Goal: Entertainment & Leisure: Consume media (video, audio)

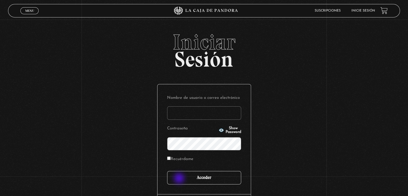
type input "[EMAIL_ADDRESS][DOMAIN_NAME]"
click at [180, 179] on input "Acceder" at bounding box center [204, 177] width 74 height 13
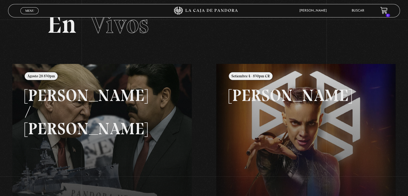
click at [180, 179] on link at bounding box center [216, 162] width 408 height 196
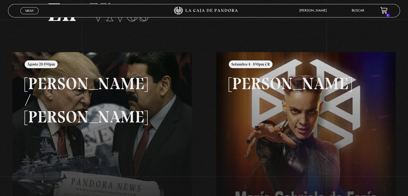
scroll to position [43, 0]
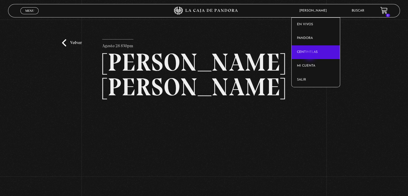
click at [310, 55] on link "Centinelas" at bounding box center [315, 52] width 49 height 14
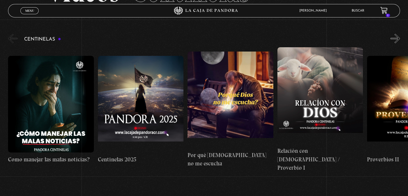
scroll to position [56, 0]
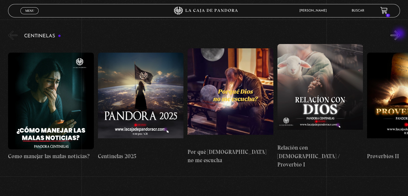
click at [400, 34] on button "»" at bounding box center [394, 35] width 9 height 9
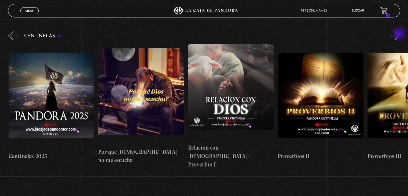
scroll to position [0, 90]
click at [400, 34] on button "»" at bounding box center [394, 35] width 9 height 9
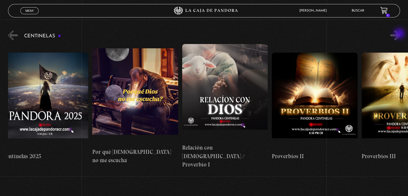
click at [400, 34] on button "»" at bounding box center [394, 35] width 9 height 9
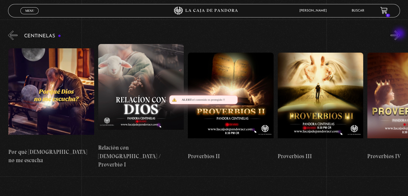
click at [400, 34] on button "»" at bounding box center [394, 35] width 9 height 9
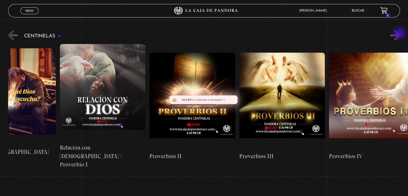
click at [400, 34] on button "»" at bounding box center [394, 35] width 9 height 9
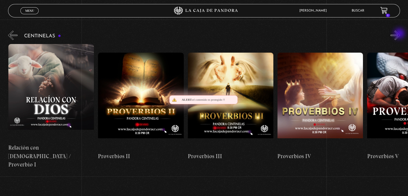
click at [400, 34] on button "»" at bounding box center [394, 35] width 9 height 9
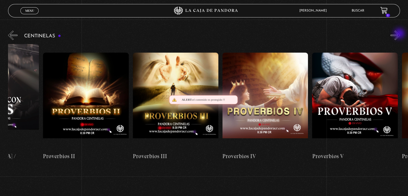
click at [400, 34] on button "»" at bounding box center [394, 35] width 9 height 9
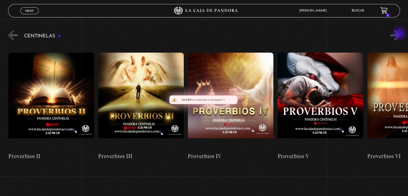
click at [400, 34] on button "»" at bounding box center [394, 35] width 9 height 9
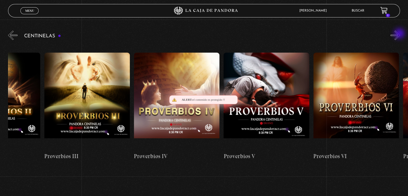
click at [400, 34] on button "»" at bounding box center [394, 35] width 9 height 9
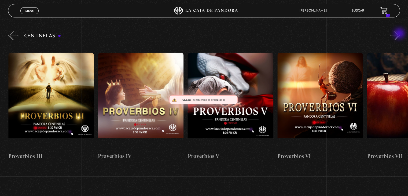
click at [400, 34] on button "»" at bounding box center [394, 35] width 9 height 9
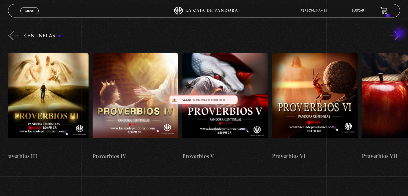
click at [400, 34] on button "»" at bounding box center [394, 35] width 9 height 9
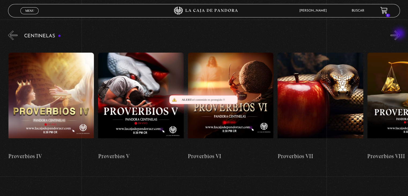
click at [400, 34] on button "»" at bounding box center [394, 35] width 9 height 9
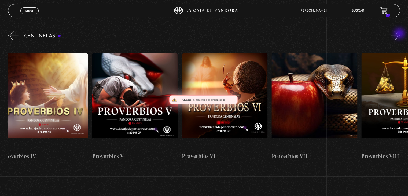
click at [400, 34] on button "»" at bounding box center [394, 35] width 9 height 9
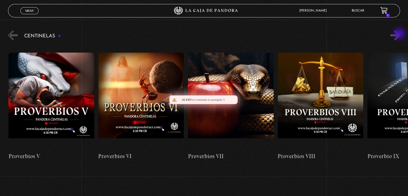
click at [400, 34] on button "»" at bounding box center [394, 35] width 9 height 9
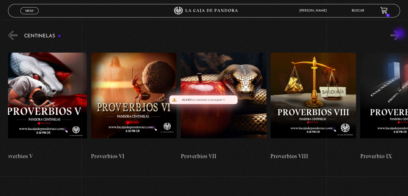
click at [400, 34] on button "»" at bounding box center [394, 35] width 9 height 9
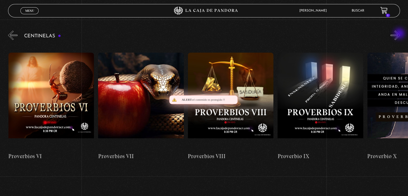
click at [400, 34] on button "»" at bounding box center [394, 35] width 9 height 9
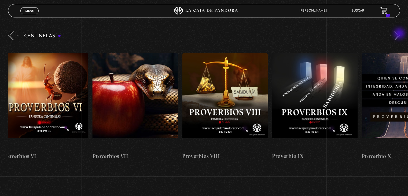
click at [400, 34] on button "»" at bounding box center [394, 35] width 9 height 9
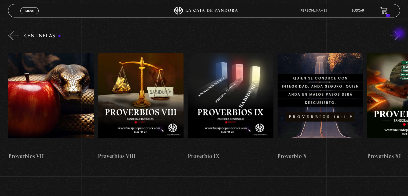
click at [400, 34] on button "»" at bounding box center [394, 35] width 9 height 9
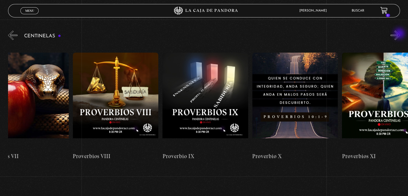
click at [400, 34] on button "»" at bounding box center [394, 35] width 9 height 9
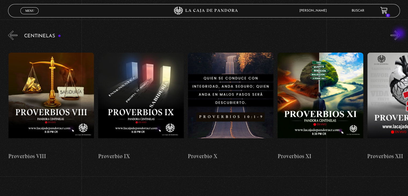
click at [400, 34] on button "»" at bounding box center [394, 35] width 9 height 9
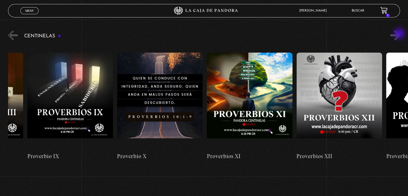
click at [400, 34] on button "»" at bounding box center [394, 35] width 9 height 9
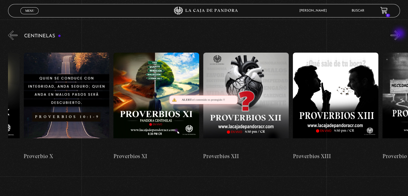
click at [400, 34] on button "»" at bounding box center [394, 35] width 9 height 9
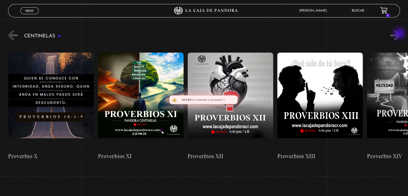
click at [400, 34] on button "»" at bounding box center [394, 35] width 9 height 9
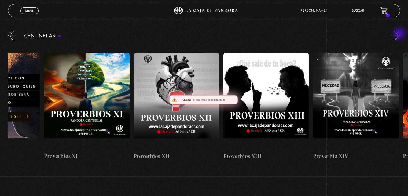
click at [400, 34] on button "»" at bounding box center [394, 35] width 9 height 9
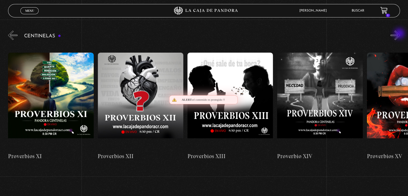
click at [400, 34] on button "»" at bounding box center [394, 35] width 9 height 9
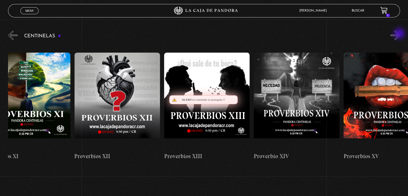
click at [400, 34] on button "»" at bounding box center [394, 35] width 9 height 9
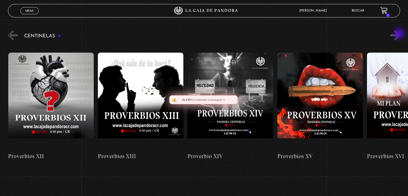
click at [400, 34] on button "»" at bounding box center [394, 35] width 9 height 9
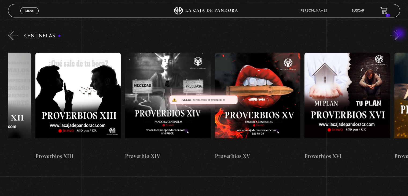
click at [400, 34] on button "»" at bounding box center [394, 35] width 9 height 9
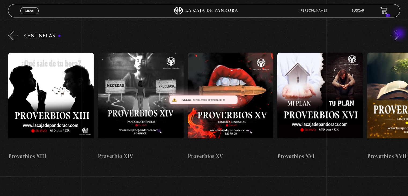
click at [400, 34] on button "»" at bounding box center [394, 35] width 9 height 9
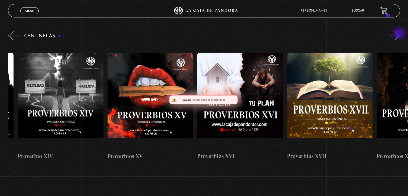
click at [400, 34] on button "»" at bounding box center [394, 35] width 9 height 9
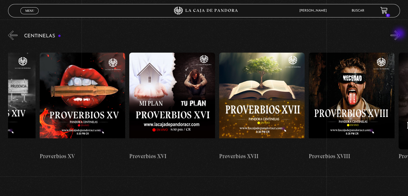
click at [400, 34] on button "»" at bounding box center [394, 35] width 9 height 9
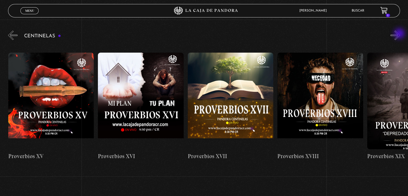
click at [400, 34] on button "»" at bounding box center [394, 35] width 9 height 9
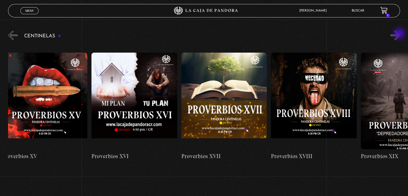
click at [400, 34] on button "»" at bounding box center [394, 35] width 9 height 9
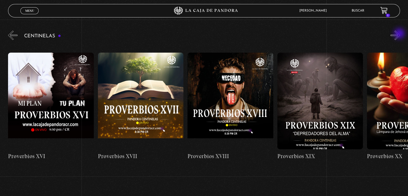
click at [400, 34] on button "»" at bounding box center [394, 35] width 9 height 9
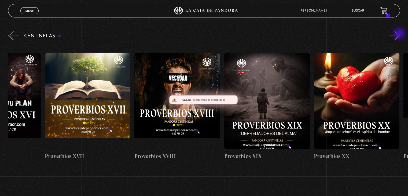
click at [400, 34] on button "»" at bounding box center [394, 35] width 9 height 9
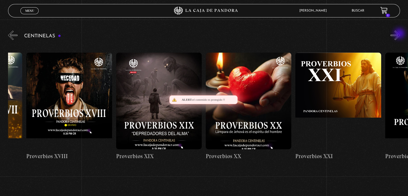
click at [400, 34] on button "»" at bounding box center [394, 35] width 9 height 9
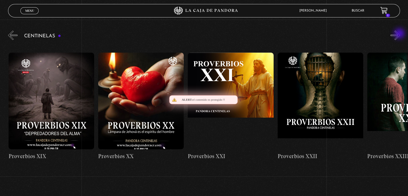
scroll to position [0, 1883]
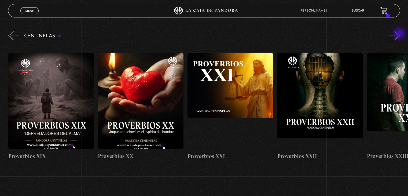
click at [400, 34] on button "»" at bounding box center [394, 35] width 9 height 9
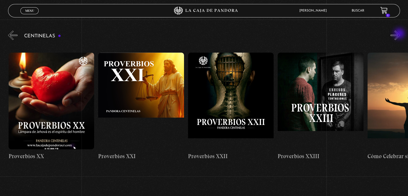
scroll to position [0, 1973]
click at [400, 34] on button "»" at bounding box center [394, 35] width 9 height 9
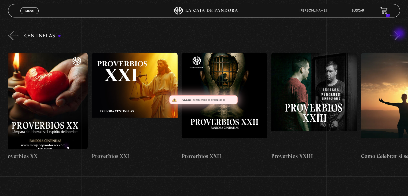
click at [400, 34] on button "»" at bounding box center [394, 35] width 9 height 9
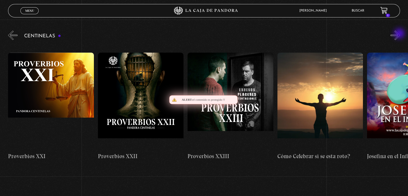
click at [400, 34] on button "»" at bounding box center [394, 35] width 9 height 9
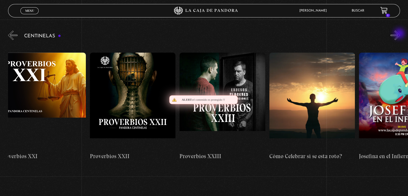
click at [400, 34] on button "»" at bounding box center [394, 35] width 9 height 9
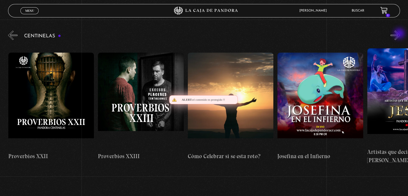
click at [400, 34] on button "»" at bounding box center [394, 35] width 9 height 9
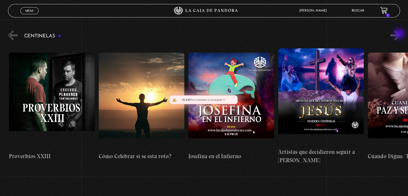
scroll to position [0, 2242]
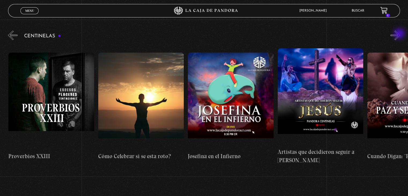
click at [400, 34] on button "»" at bounding box center [394, 35] width 9 height 9
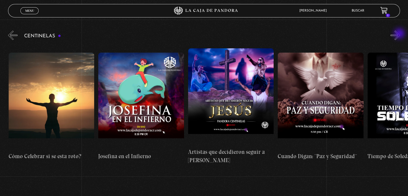
scroll to position [0, 2332]
click at [400, 34] on button "»" at bounding box center [394, 35] width 9 height 9
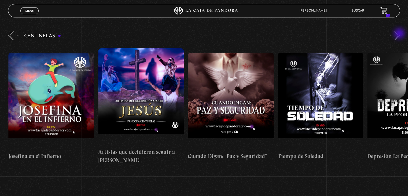
scroll to position [0, 2421]
click at [400, 34] on button "»" at bounding box center [394, 35] width 9 height 9
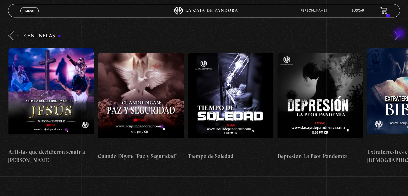
scroll to position [0, 2511]
click at [400, 34] on button "»" at bounding box center [394, 35] width 9 height 9
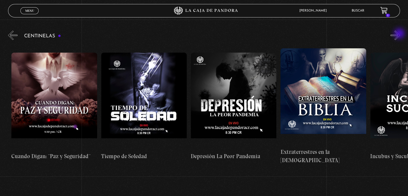
click at [400, 34] on button "»" at bounding box center [394, 35] width 9 height 9
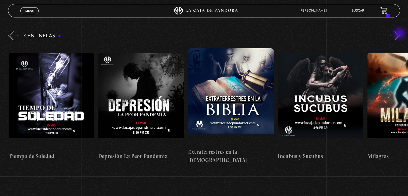
scroll to position [0, 2690]
click at [400, 34] on button "»" at bounding box center [394, 35] width 9 height 9
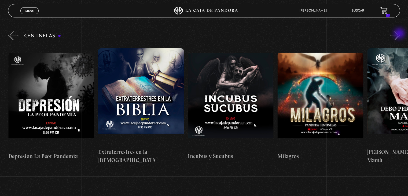
click at [400, 34] on button "»" at bounding box center [394, 35] width 9 height 9
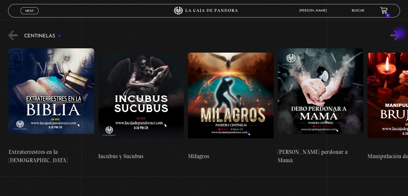
scroll to position [0, 2870]
click at [400, 34] on button "»" at bounding box center [394, 35] width 9 height 9
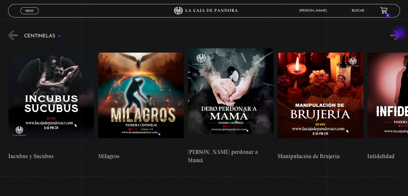
scroll to position [0, 2959]
click at [400, 34] on button "»" at bounding box center [394, 35] width 9 height 9
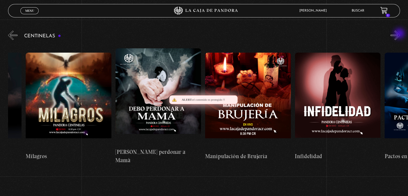
click at [400, 34] on button "»" at bounding box center [394, 35] width 9 height 9
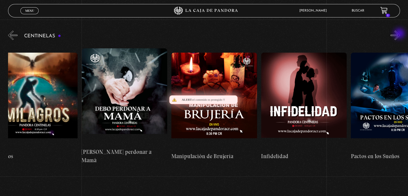
click at [400, 34] on button "»" at bounding box center [394, 35] width 9 height 9
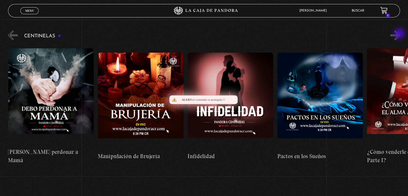
click at [400, 34] on button "»" at bounding box center [394, 35] width 9 height 9
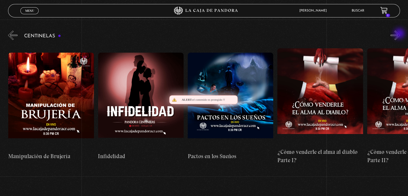
scroll to position [0, 3229]
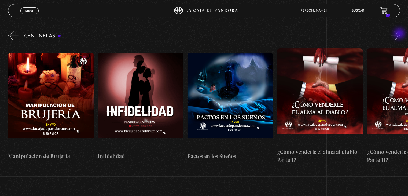
click at [400, 34] on button "»" at bounding box center [394, 35] width 9 height 9
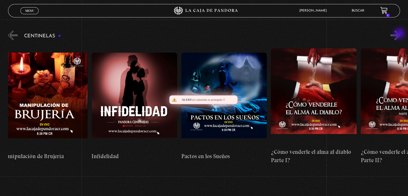
click at [400, 34] on button "»" at bounding box center [394, 35] width 9 height 9
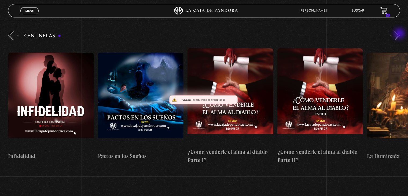
click at [400, 34] on button "»" at bounding box center [394, 35] width 9 height 9
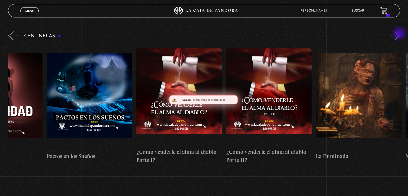
click at [400, 34] on button "»" at bounding box center [394, 35] width 9 height 9
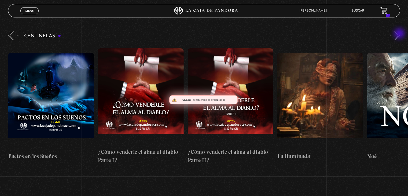
click at [400, 34] on button "»" at bounding box center [394, 35] width 9 height 9
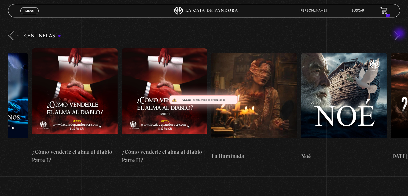
click at [400, 34] on button "»" at bounding box center [394, 35] width 9 height 9
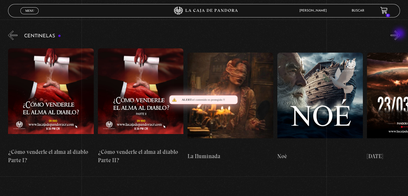
click at [400, 34] on button "»" at bounding box center [394, 35] width 9 height 9
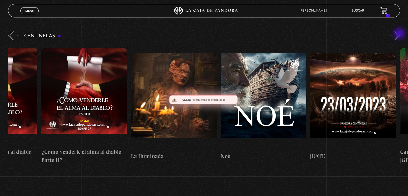
click at [400, 34] on button "»" at bounding box center [394, 35] width 9 height 9
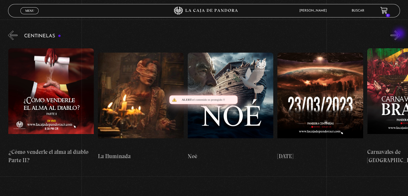
click at [400, 34] on button "»" at bounding box center [394, 35] width 9 height 9
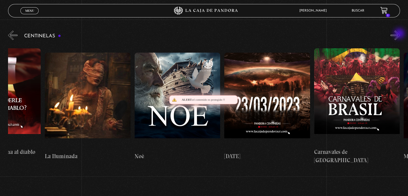
click at [400, 34] on button "»" at bounding box center [394, 35] width 9 height 9
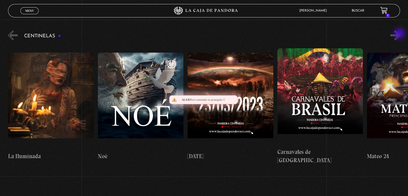
click at [400, 34] on button "»" at bounding box center [394, 35] width 9 height 9
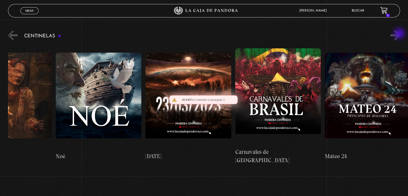
click at [400, 34] on button "»" at bounding box center [394, 35] width 9 height 9
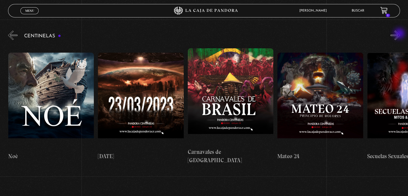
click at [400, 34] on button "»" at bounding box center [394, 35] width 9 height 9
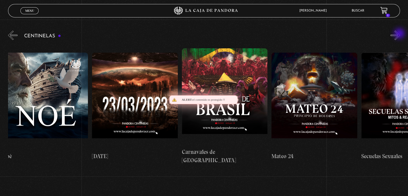
click at [400, 34] on button "»" at bounding box center [394, 35] width 9 height 9
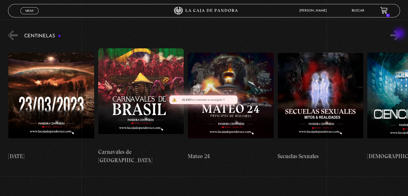
click at [400, 34] on button "»" at bounding box center [394, 35] width 9 height 9
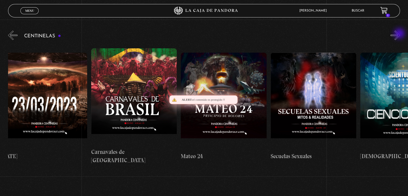
click at [400, 34] on button "»" at bounding box center [394, 35] width 9 height 9
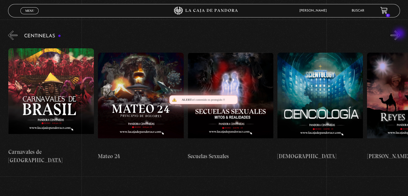
click at [400, 34] on button "»" at bounding box center [394, 35] width 9 height 9
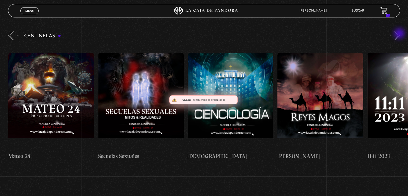
scroll to position [0, 4036]
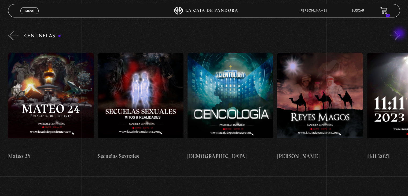
click at [400, 34] on button "»" at bounding box center [394, 35] width 9 height 9
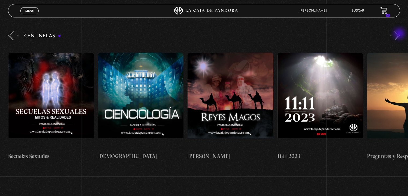
click at [400, 34] on button "»" at bounding box center [394, 35] width 9 height 9
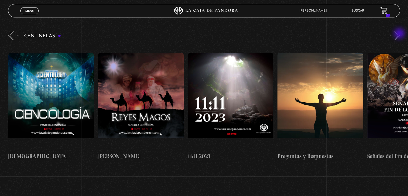
click at [400, 34] on button "»" at bounding box center [394, 35] width 9 height 9
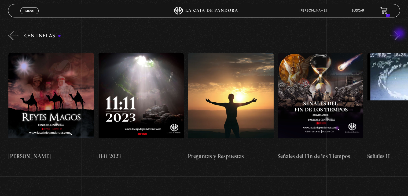
click at [400, 34] on button "»" at bounding box center [394, 35] width 9 height 9
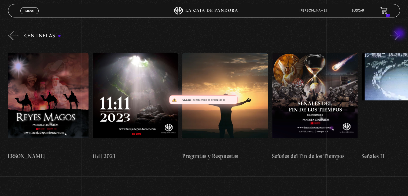
click at [400, 34] on button "»" at bounding box center [394, 35] width 9 height 9
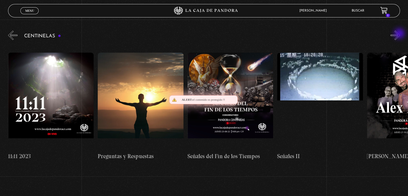
click at [400, 34] on button "»" at bounding box center [394, 35] width 9 height 9
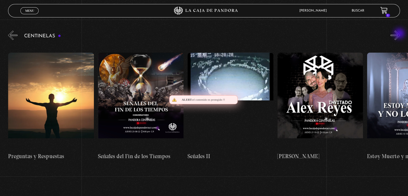
click at [400, 34] on button "»" at bounding box center [394, 35] width 9 height 9
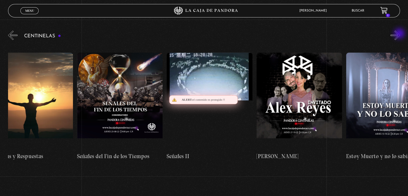
click at [400, 34] on button "»" at bounding box center [394, 35] width 9 height 9
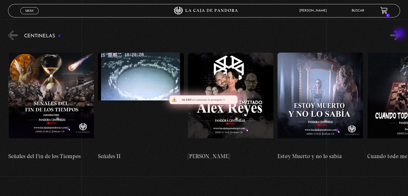
click at [400, 34] on button "»" at bounding box center [394, 35] width 9 height 9
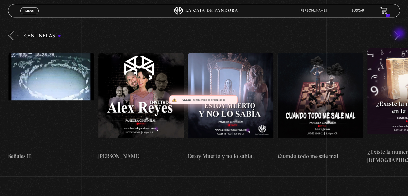
scroll to position [0, 4663]
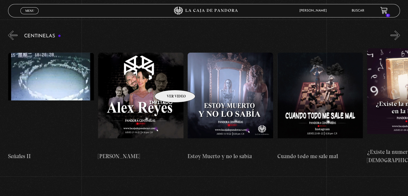
click at [168, 82] on figure at bounding box center [141, 101] width 86 height 97
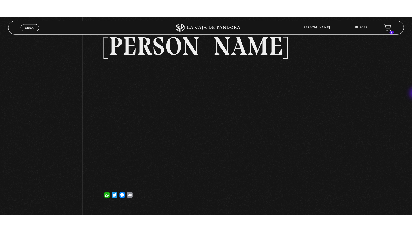
scroll to position [36, 0]
